Goal: Transaction & Acquisition: Purchase product/service

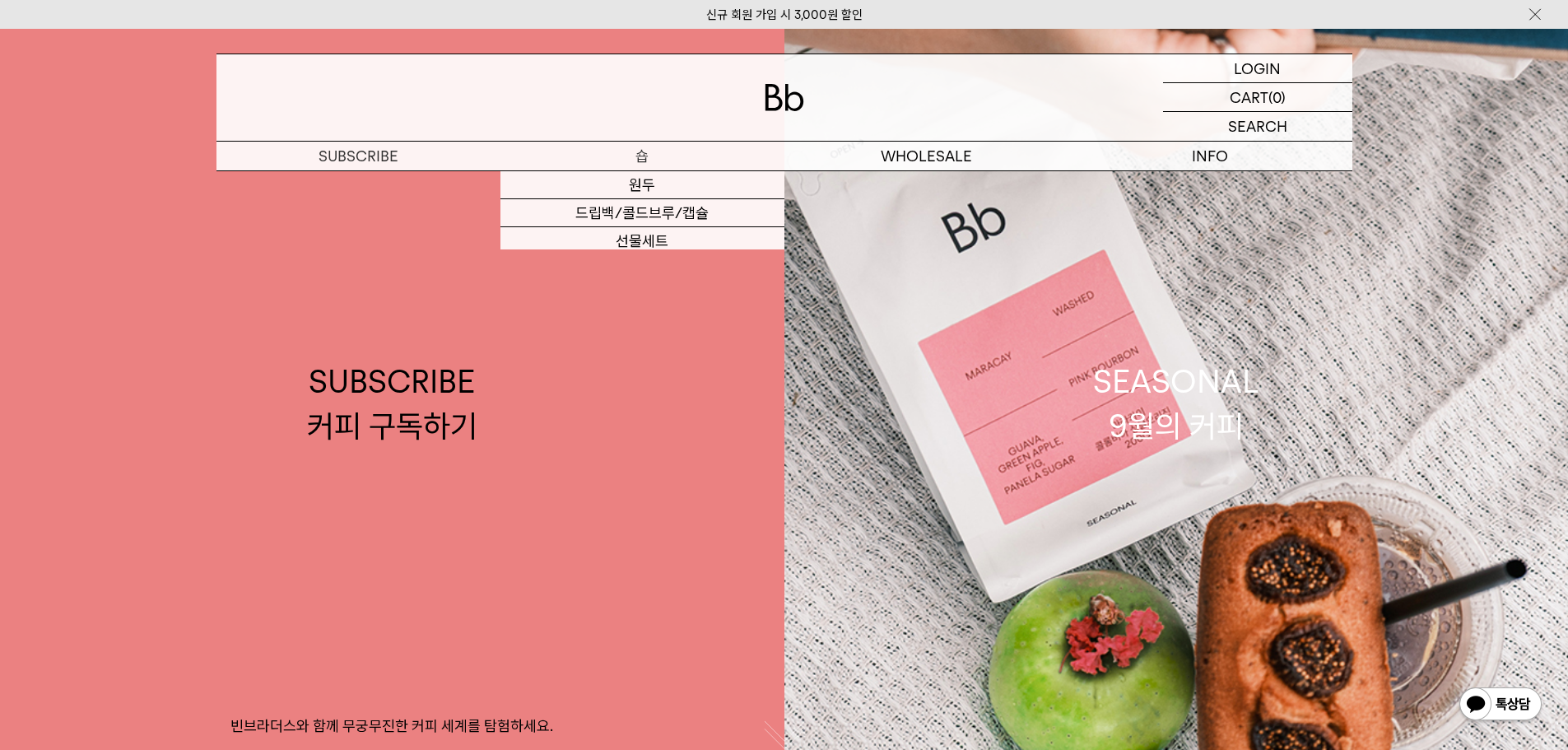
click at [635, 154] on p "숍" at bounding box center [643, 155] width 284 height 29
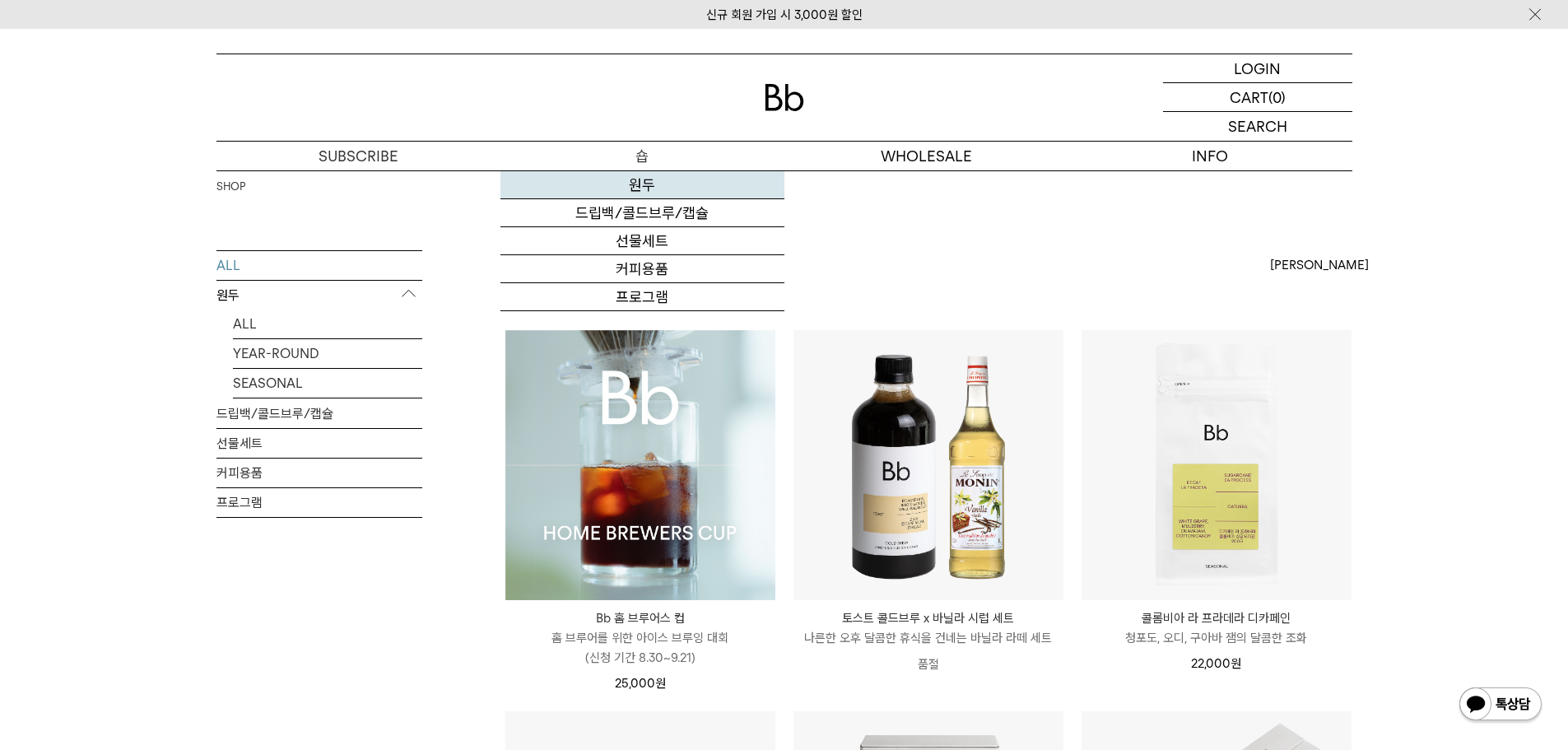
click at [641, 185] on link "원두" at bounding box center [643, 185] width 284 height 28
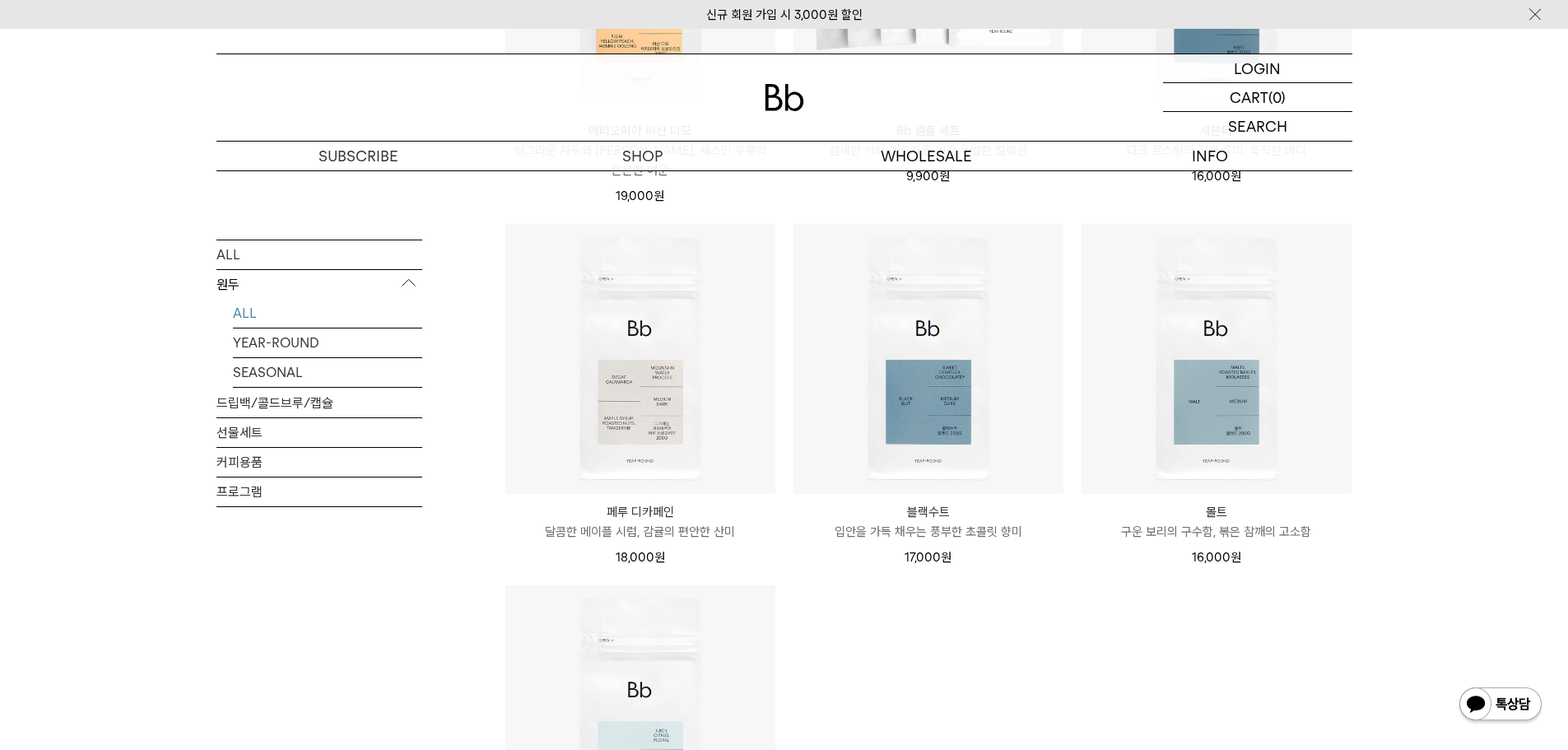
scroll to position [1153, 0]
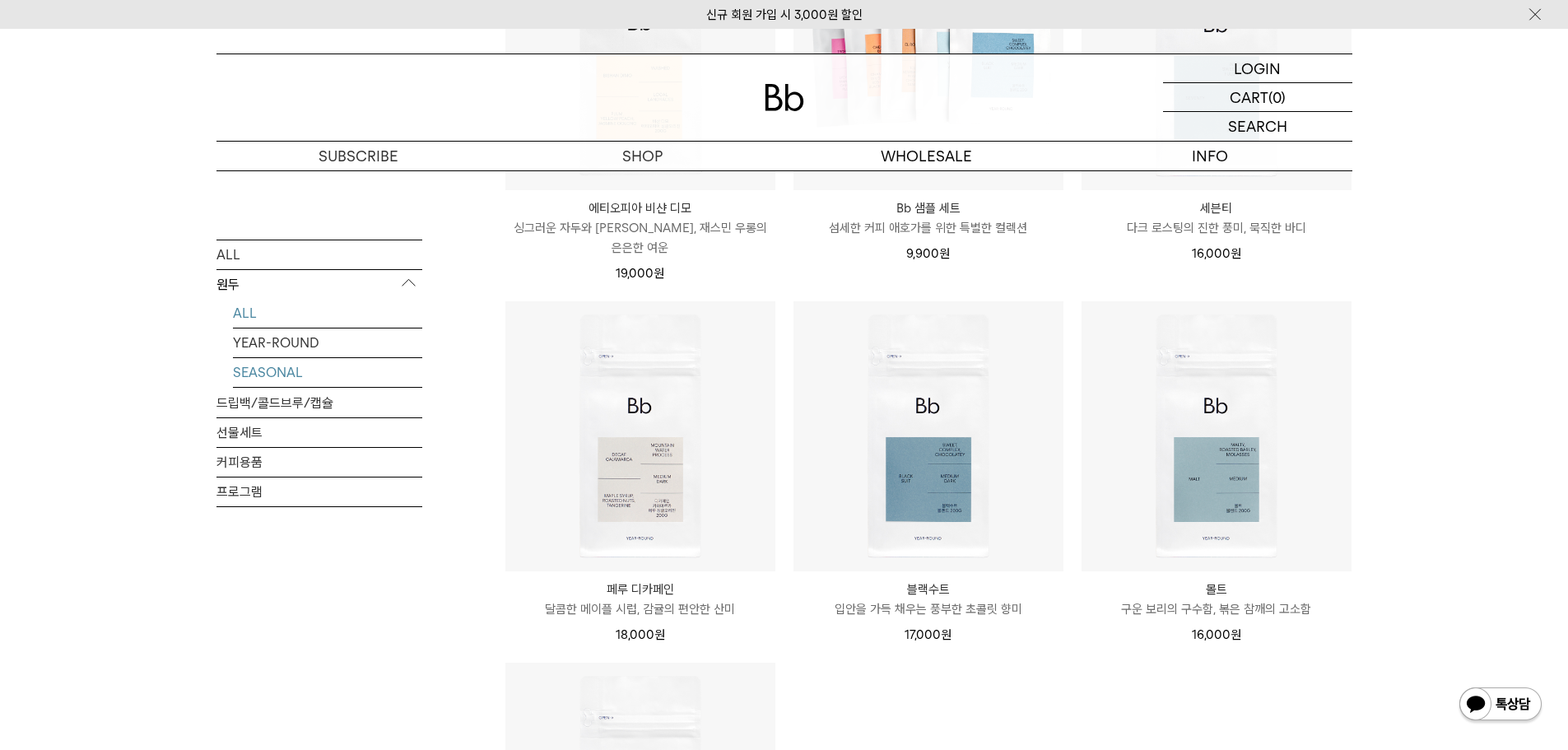
click at [281, 374] on link "SEASONAL" at bounding box center [327, 372] width 189 height 29
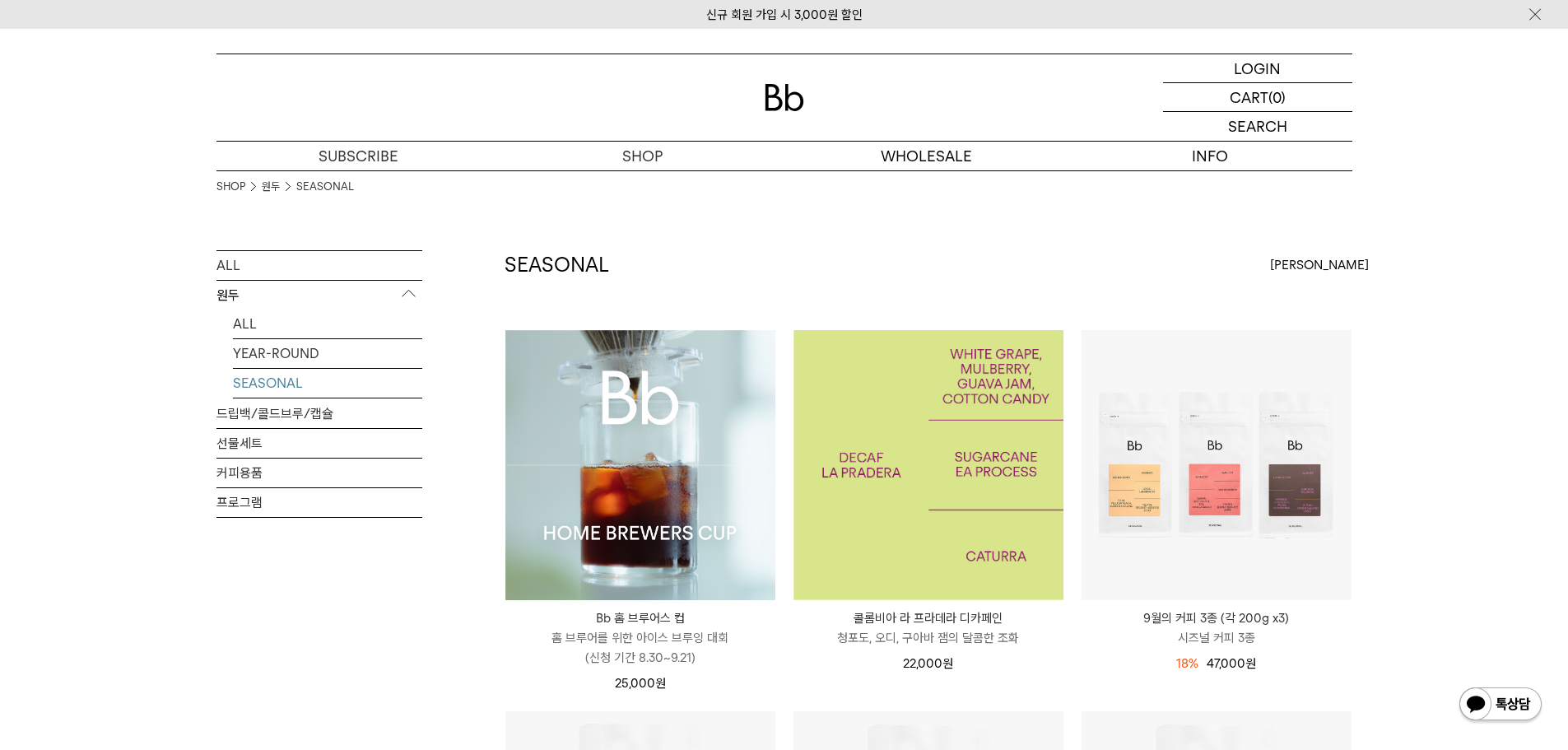
scroll to position [330, 0]
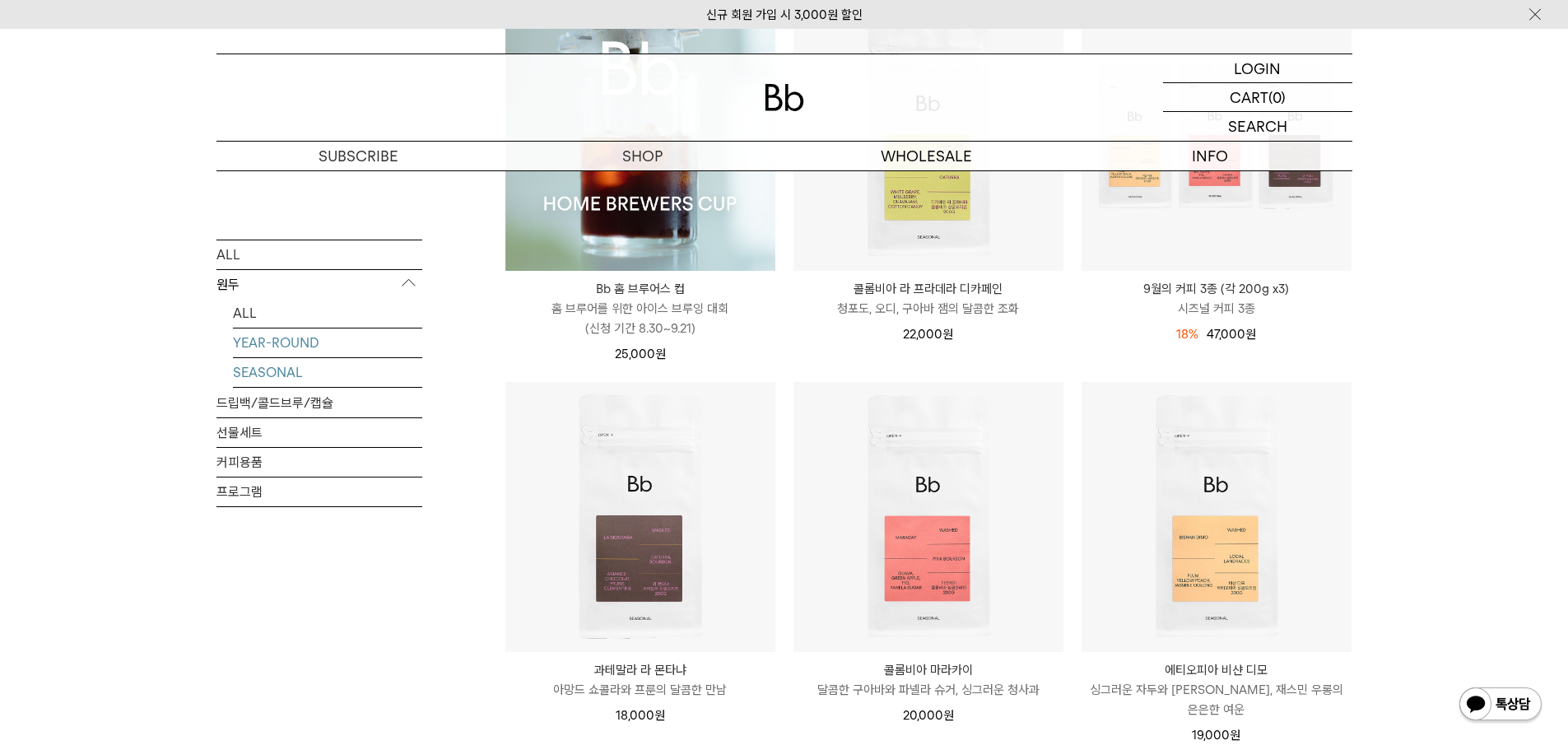
click at [298, 338] on link "YEAR-ROUND" at bounding box center [327, 342] width 189 height 29
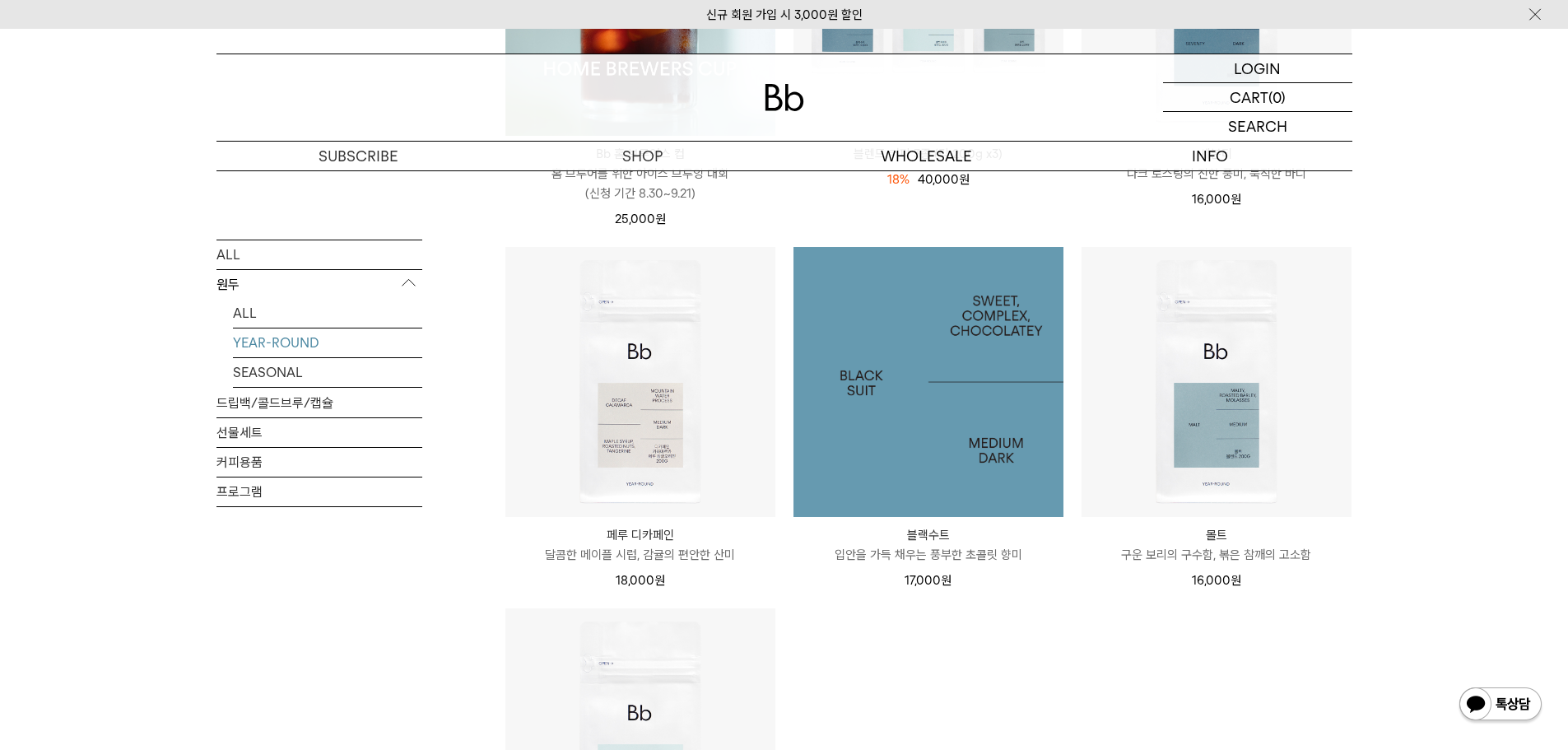
scroll to position [494, 0]
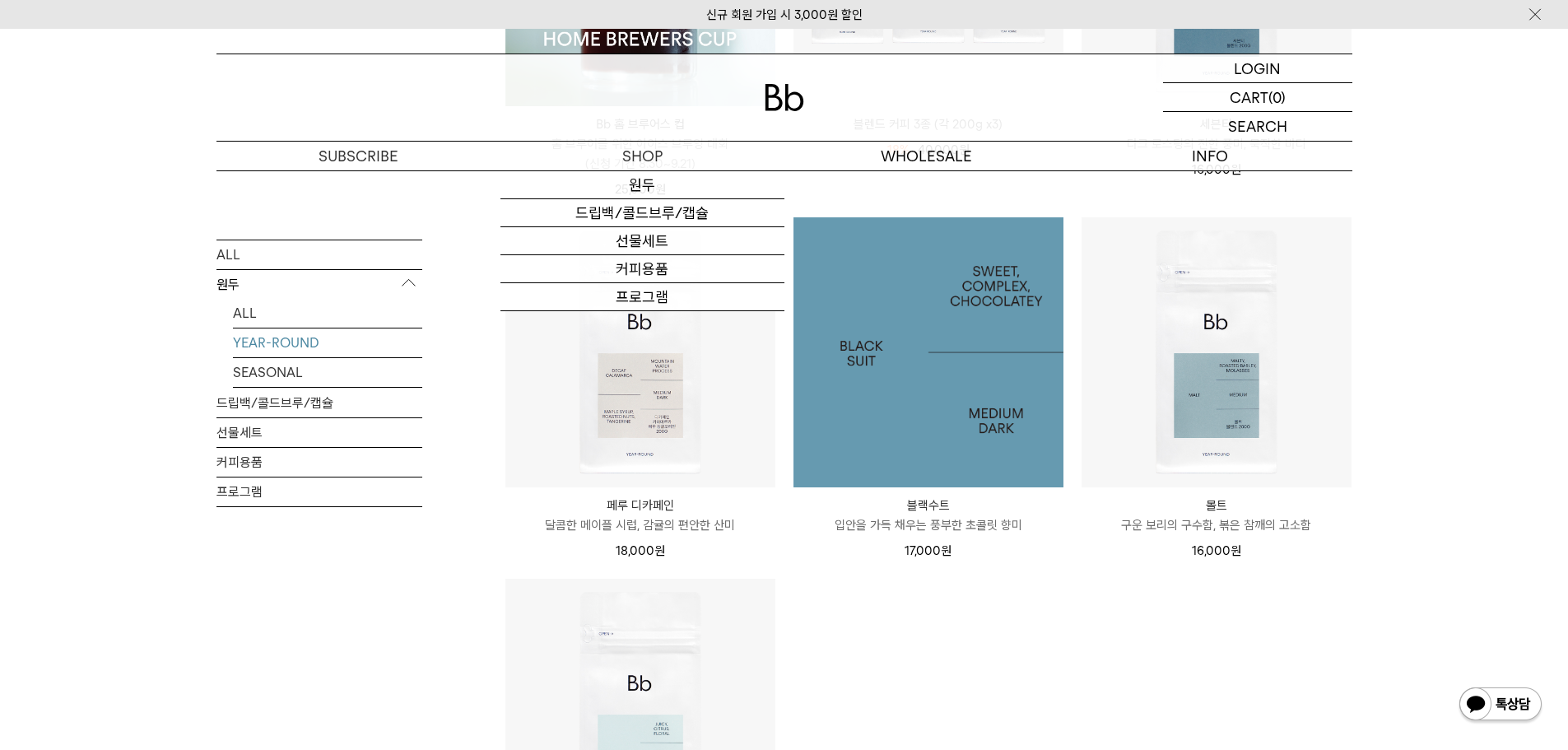
click at [935, 385] on img at bounding box center [929, 352] width 270 height 270
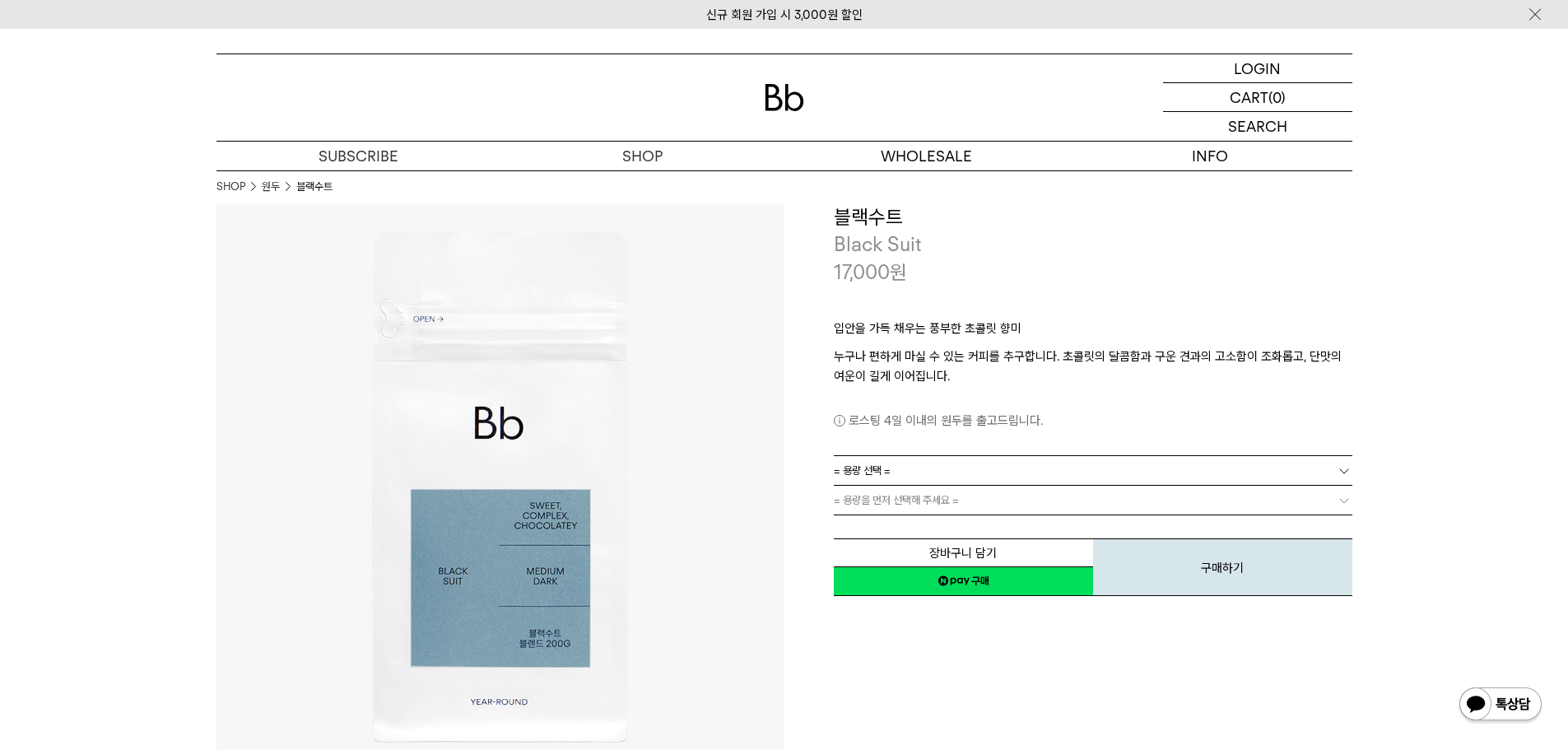
click at [913, 471] on link "= 용량 선택 =" at bounding box center [1093, 470] width 519 height 29
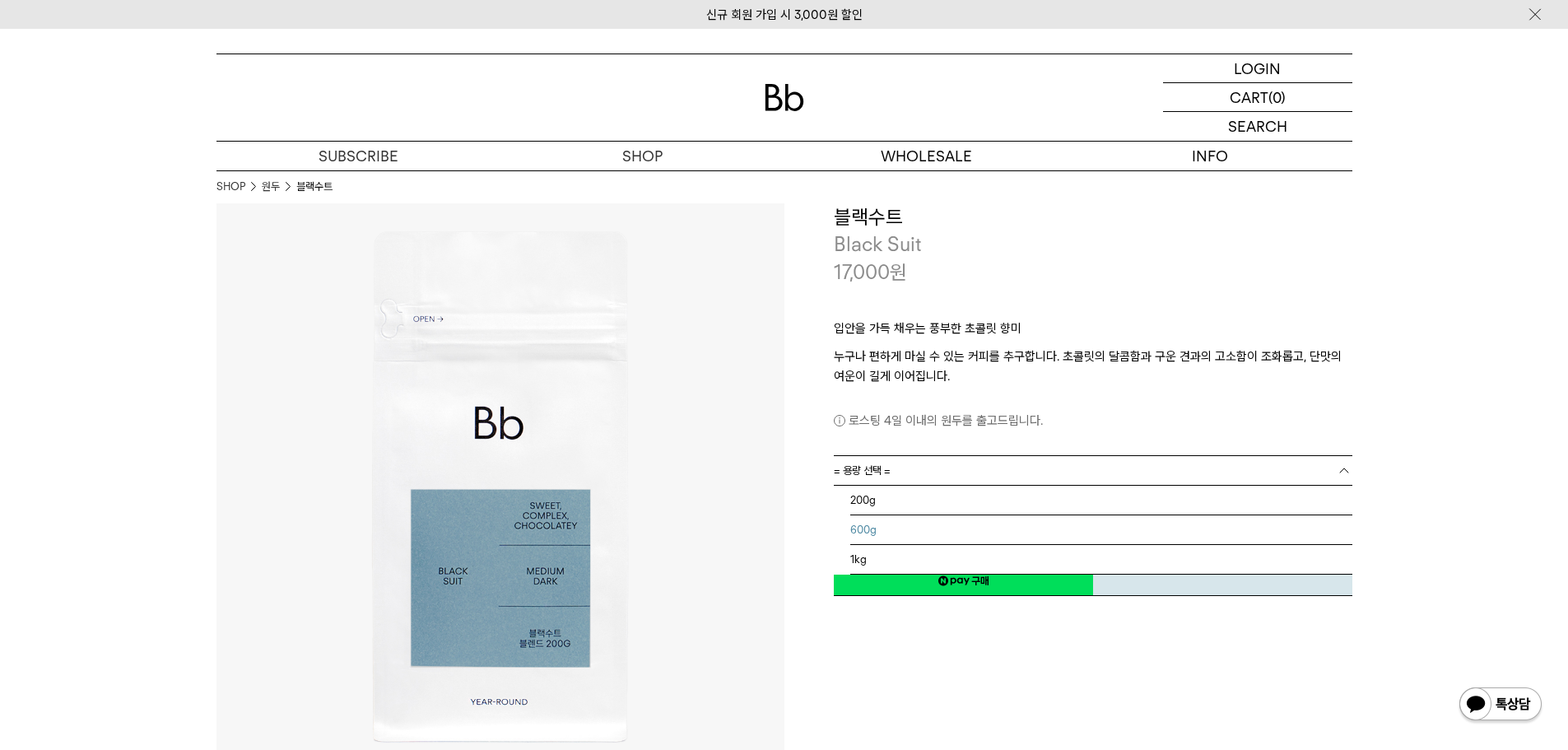
click at [888, 525] on li "600g" at bounding box center [1101, 530] width 502 height 30
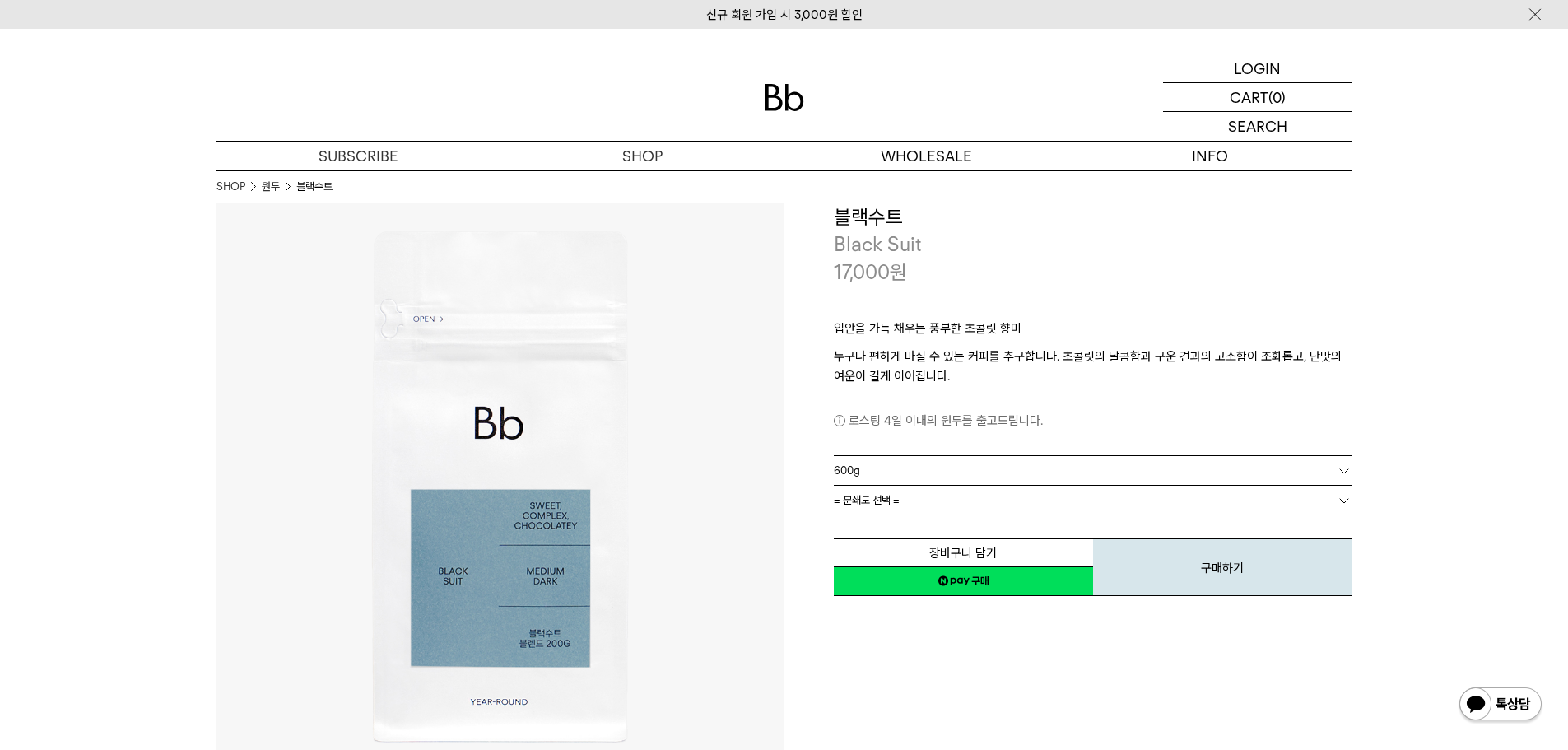
click at [889, 496] on span "= 분쇄도 선택 =" at bounding box center [867, 500] width 66 height 29
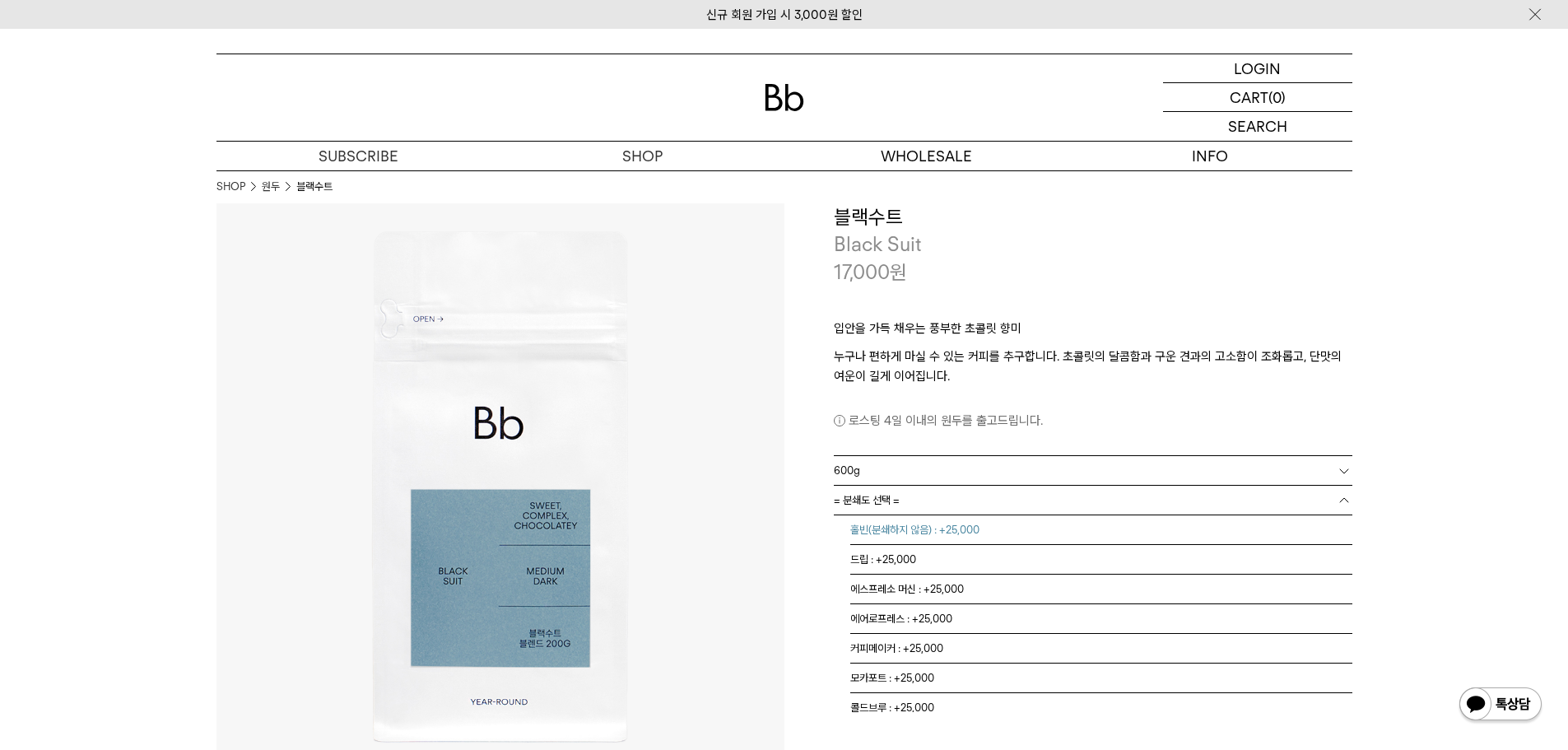
click at [953, 534] on li "홀빈(분쇄하지 않음) : +25,000" at bounding box center [1101, 530] width 502 height 30
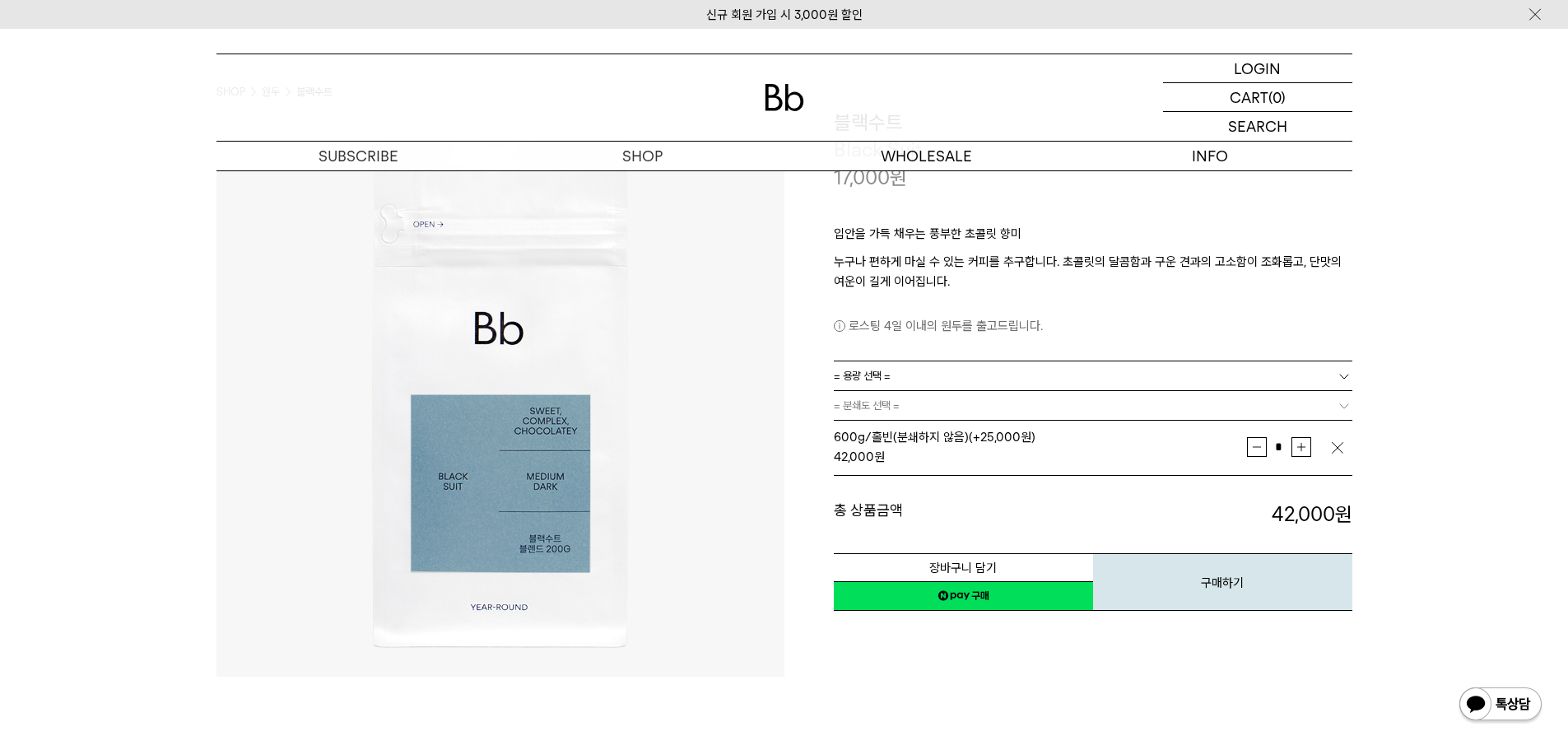
scroll to position [165, 0]
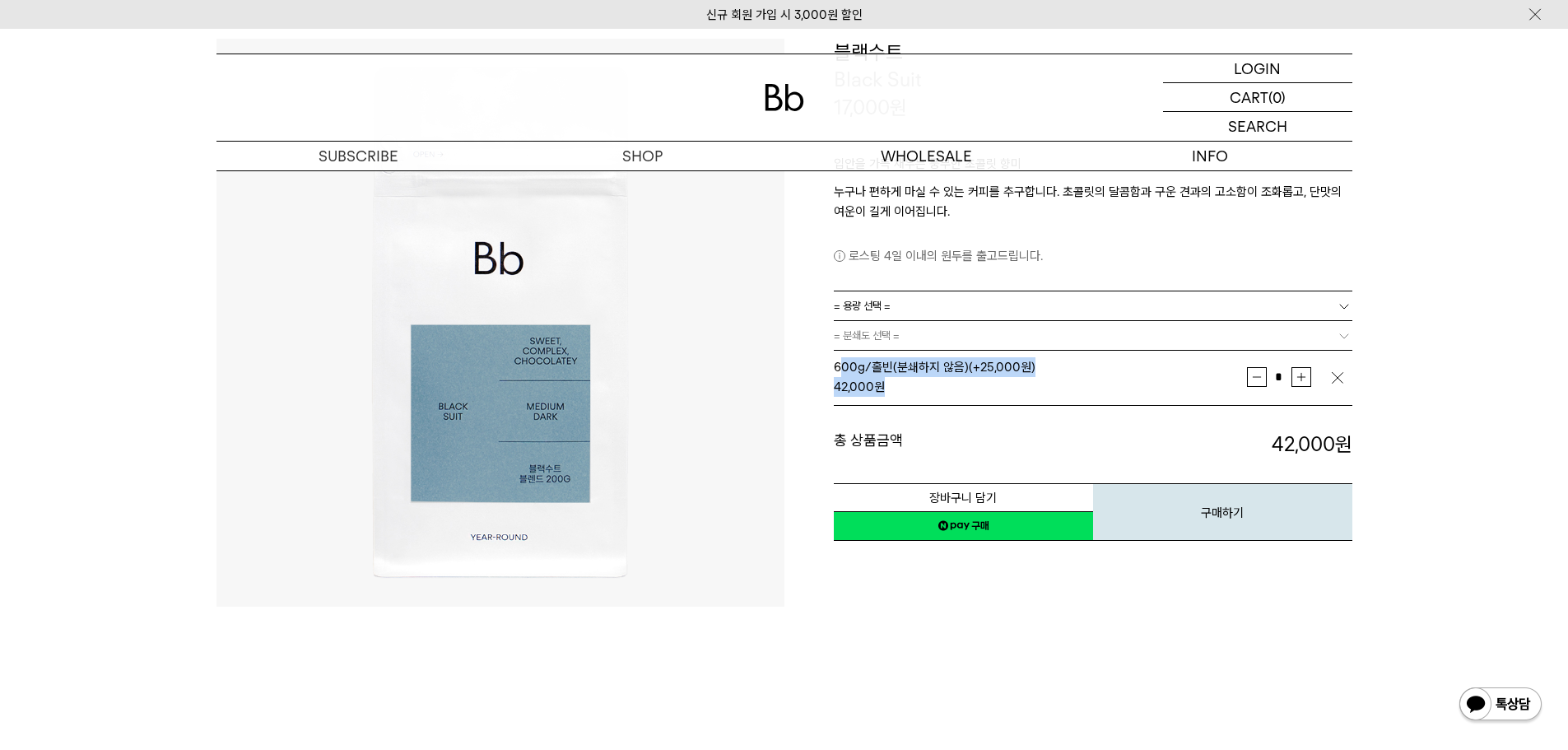
drag, startPoint x: 842, startPoint y: 361, endPoint x: 1153, endPoint y: 388, distance: 312.2
click at [1153, 388] on div "600g/홀빈(분쇄하지 않음) (+25,000원) 42,000 원" at bounding box center [1040, 377] width 413 height 39
click at [1153, 388] on div "42,000 원" at bounding box center [1040, 386] width 413 height 20
